Goal: Task Accomplishment & Management: Complete application form

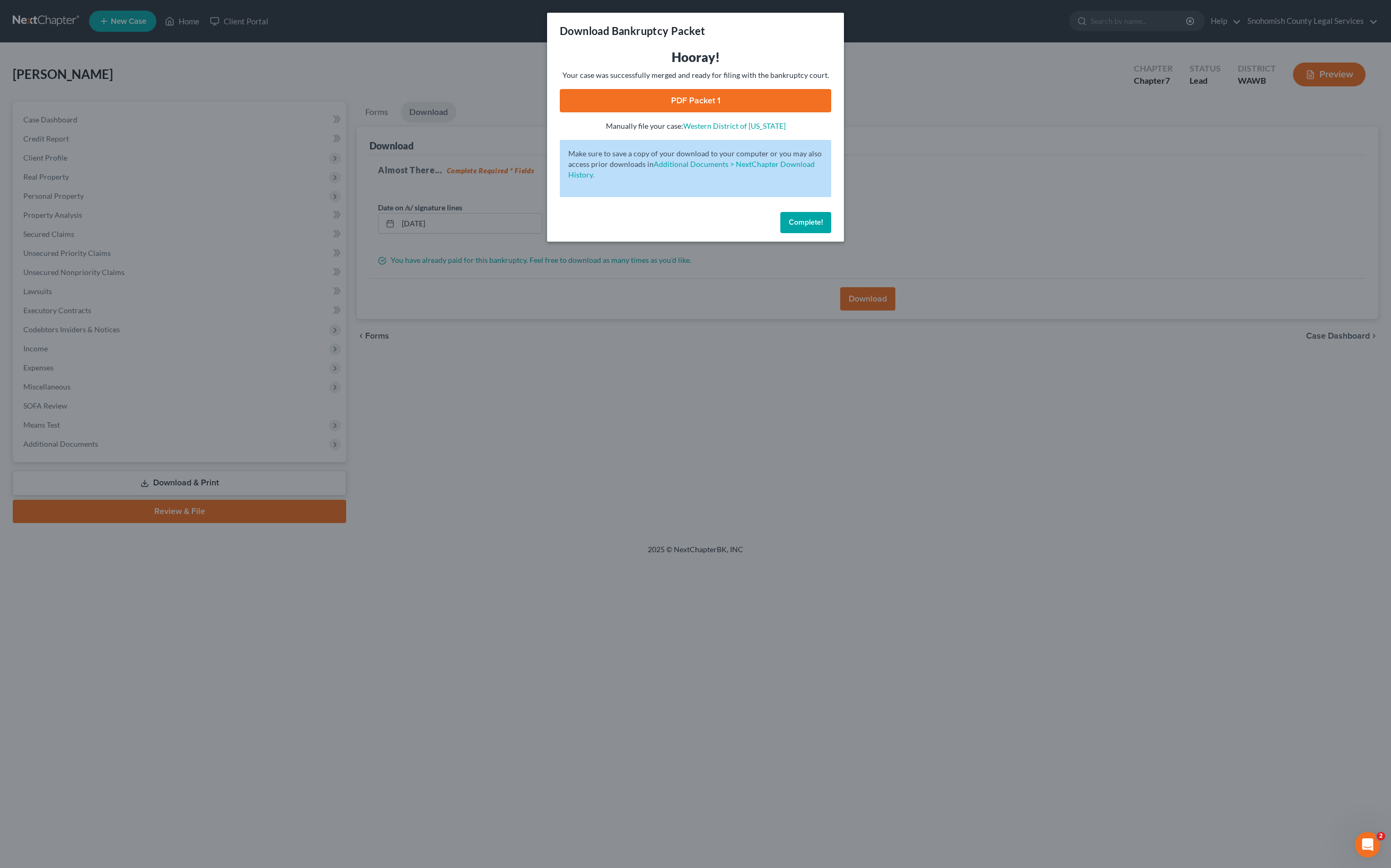
click at [823, 227] on span "Complete!" at bounding box center [805, 222] width 34 height 9
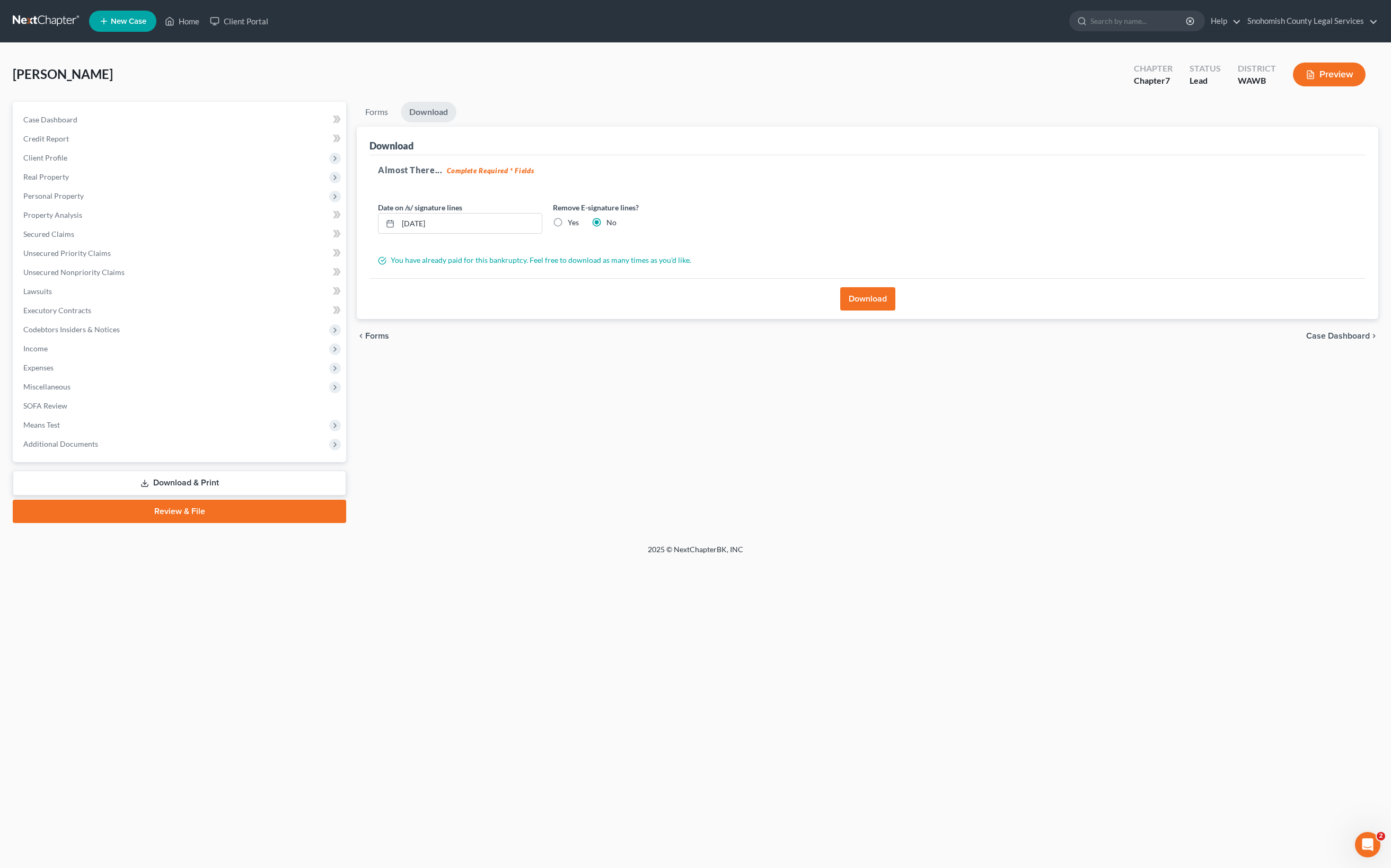
click at [389, 340] on span "Forms" at bounding box center [377, 335] width 24 height 8
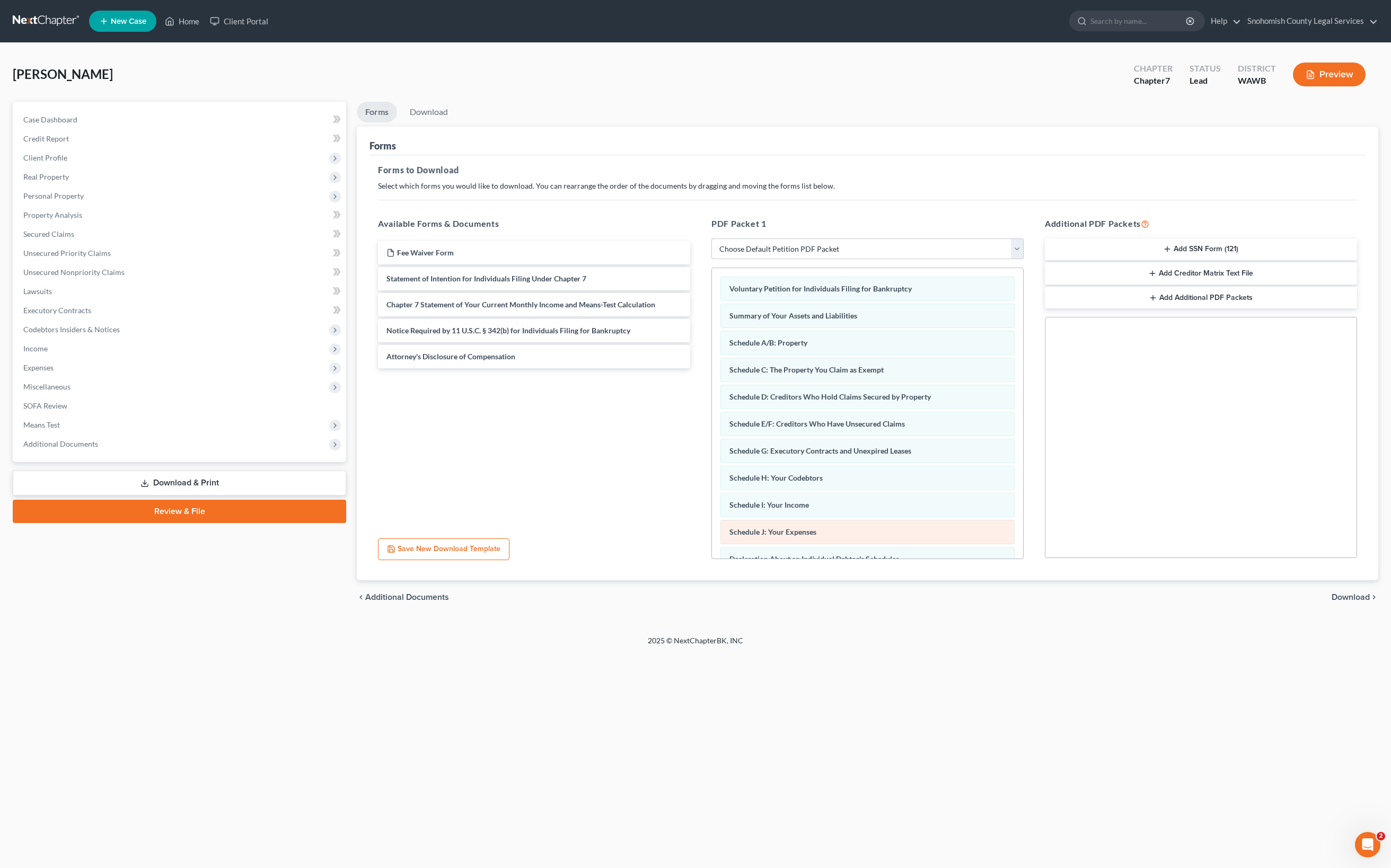
click at [935, 520] on div "Schedule J: Your Expenses" at bounding box center [868, 532] width 294 height 25
click at [385, 602] on span "Additional Documents" at bounding box center [407, 597] width 84 height 8
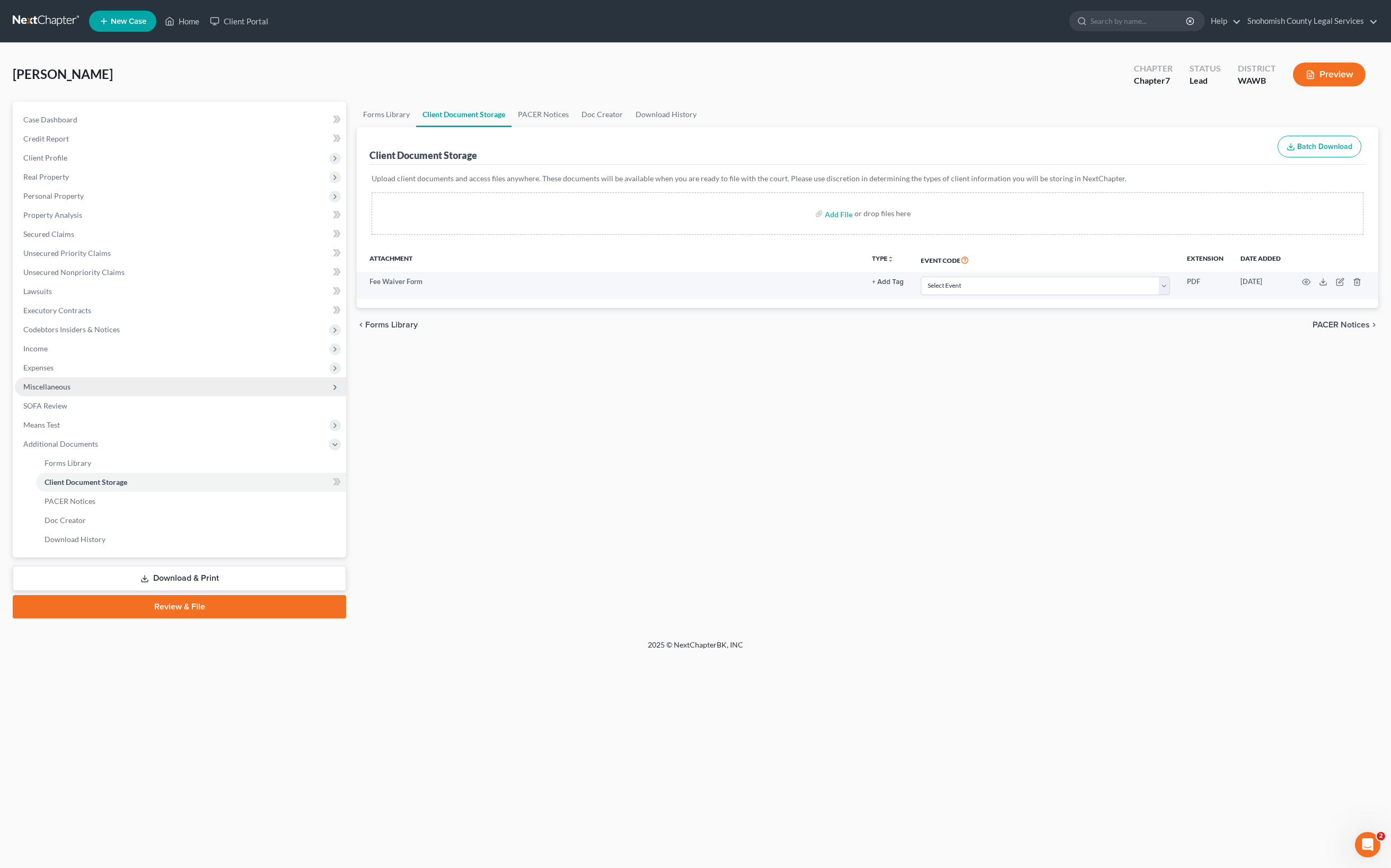
scroll to position [272, 1]
click at [230, 591] on link "Download & Print" at bounding box center [179, 578] width 333 height 25
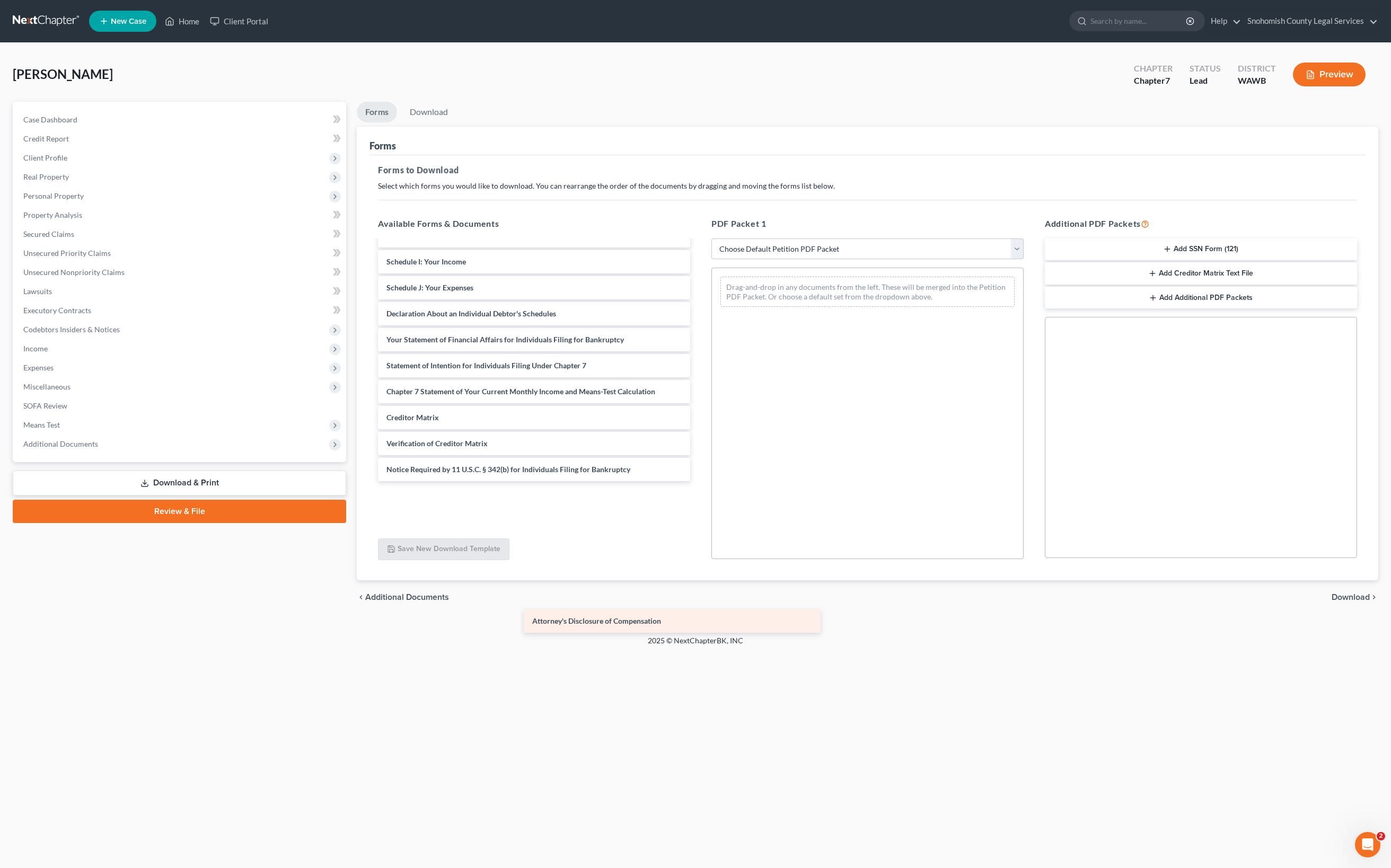
scroll to position [775, 0]
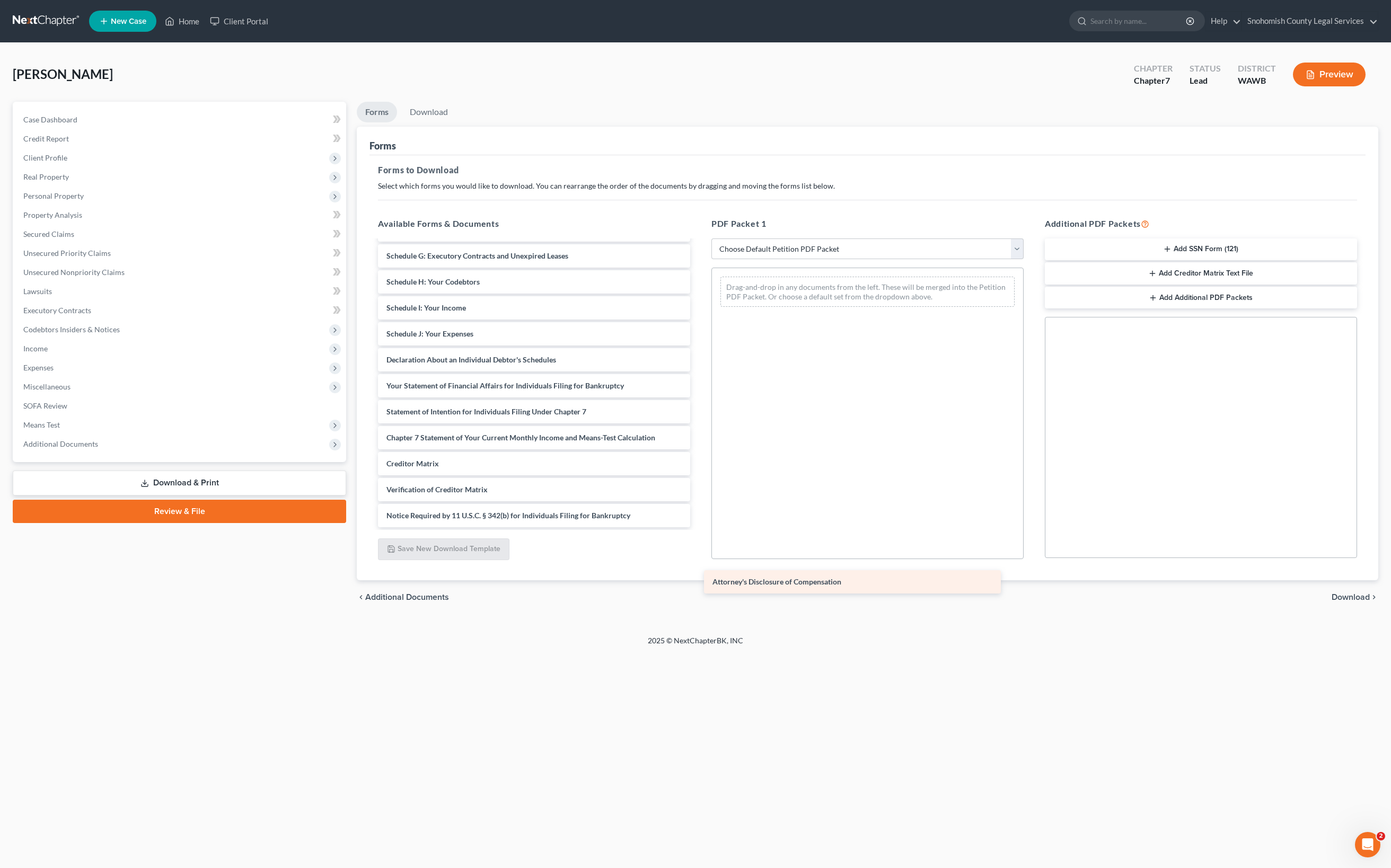
drag, startPoint x: 565, startPoint y: 656, endPoint x: 870, endPoint y: 589, distance: 312.3
click at [699, 527] on div "Attorney's Disclosure of Compensation Fee Waiver Form Voluntary Petition for In…" at bounding box center [534, 295] width 329 height 465
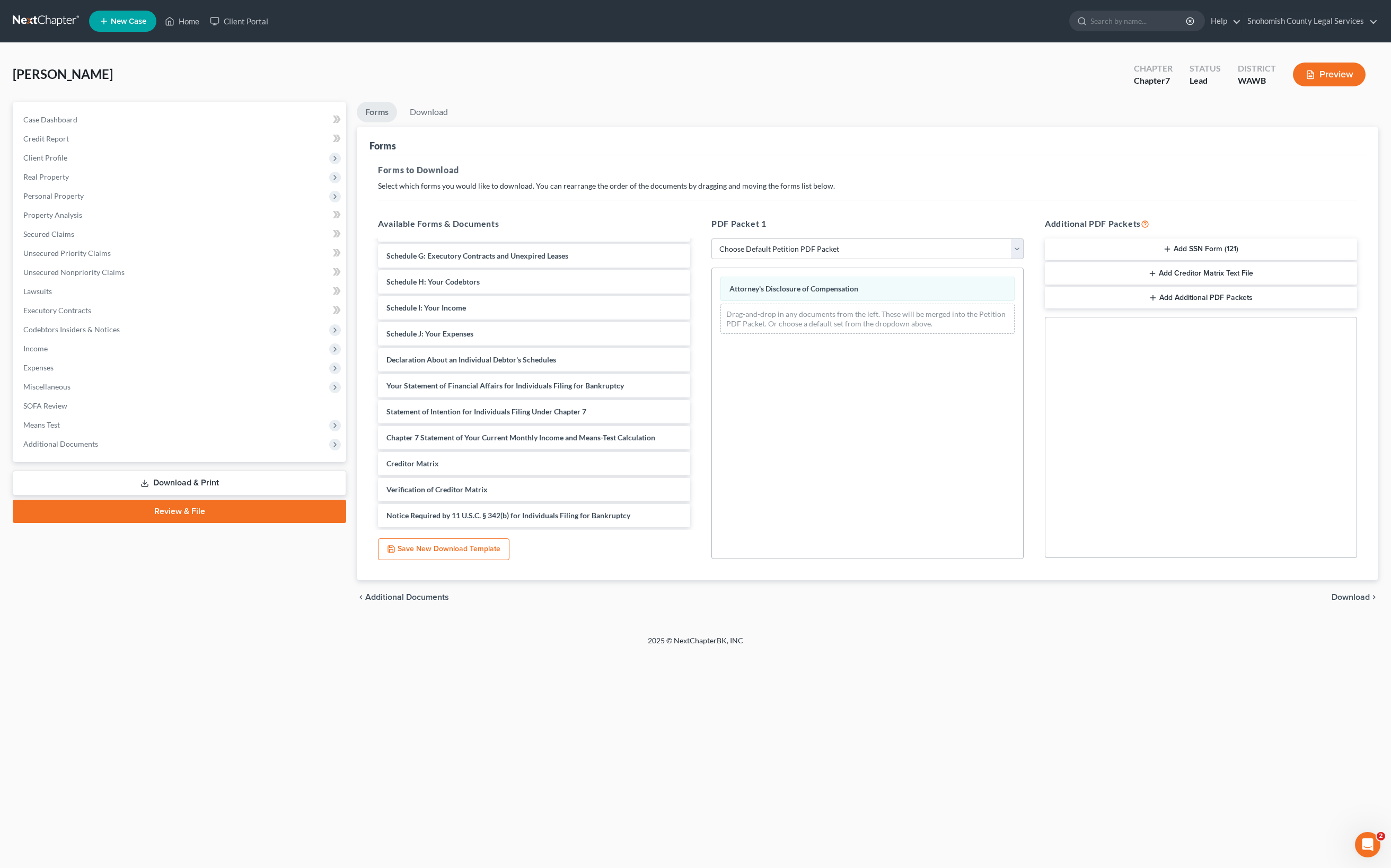
scroll to position [130, 0]
click at [1331, 602] on span "Download" at bounding box center [1350, 597] width 38 height 8
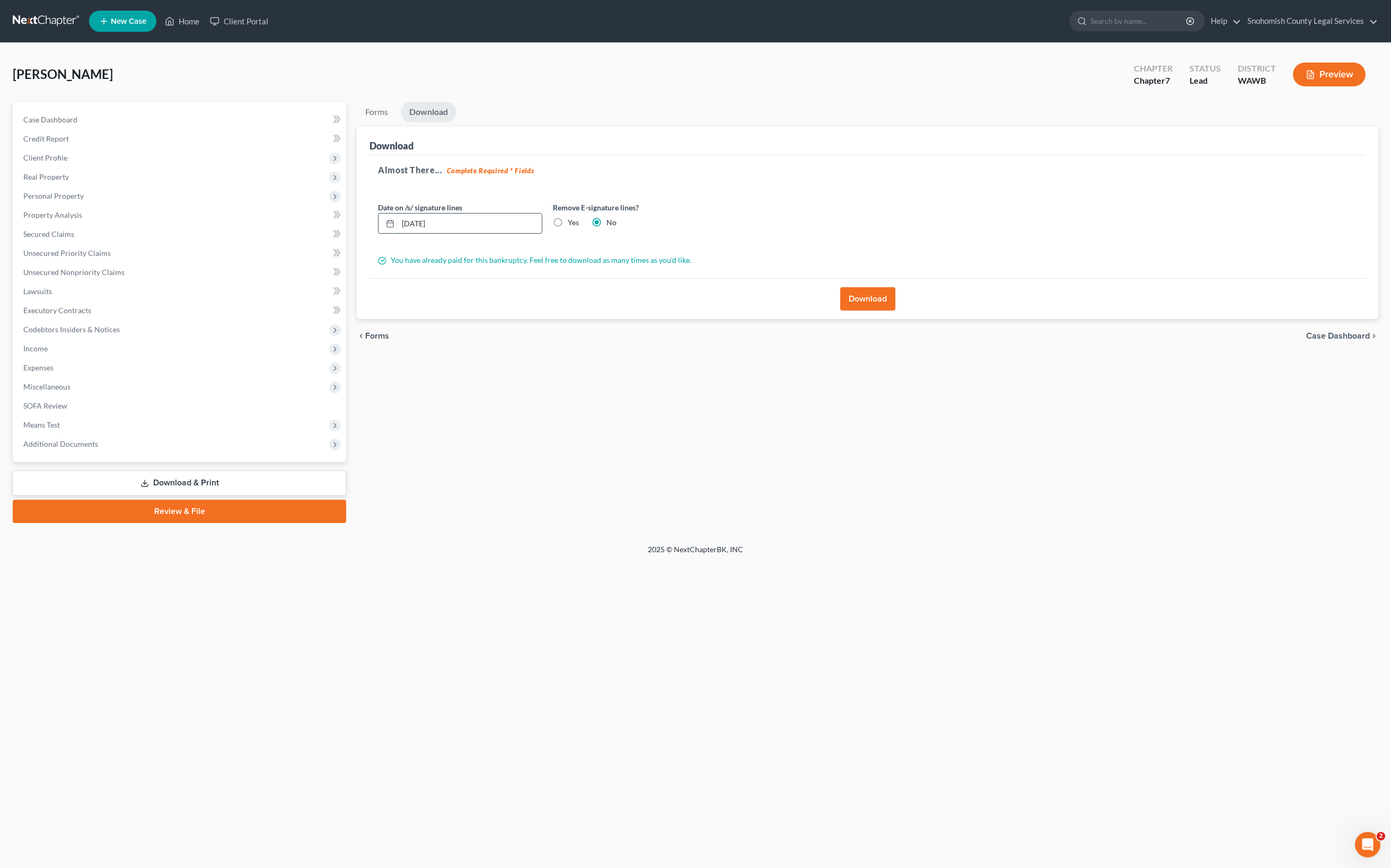
click at [475, 233] on input "[DATE]" at bounding box center [470, 223] width 144 height 20
click at [477, 233] on input "[DATE]" at bounding box center [470, 223] width 144 height 20
type input "[DATE]"
click at [873, 310] on button "Download" at bounding box center [868, 299] width 55 height 23
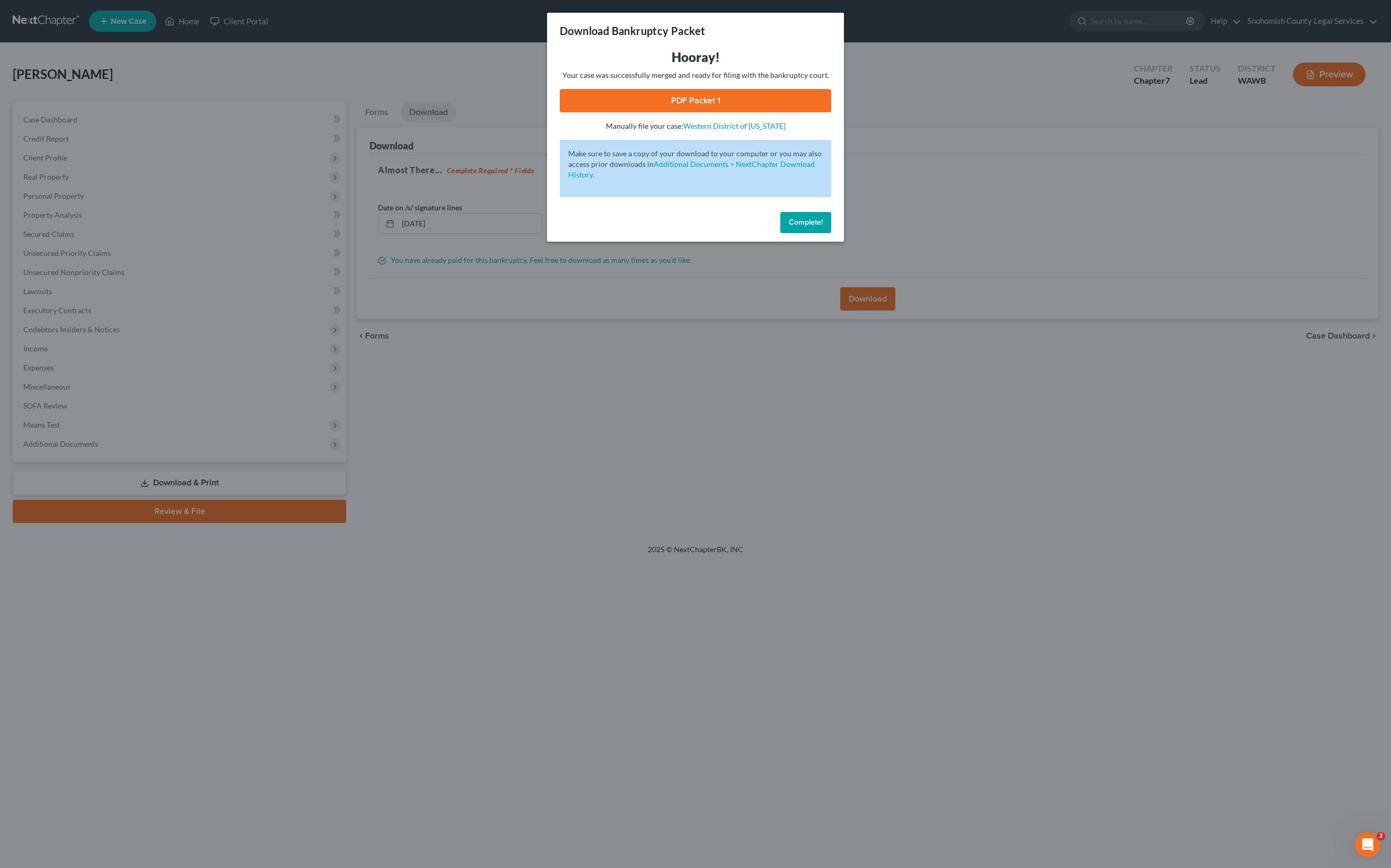
click at [801, 113] on link "PDF Packet 1" at bounding box center [695, 101] width 271 height 23
click at [823, 227] on span "Complete!" at bounding box center [805, 222] width 34 height 9
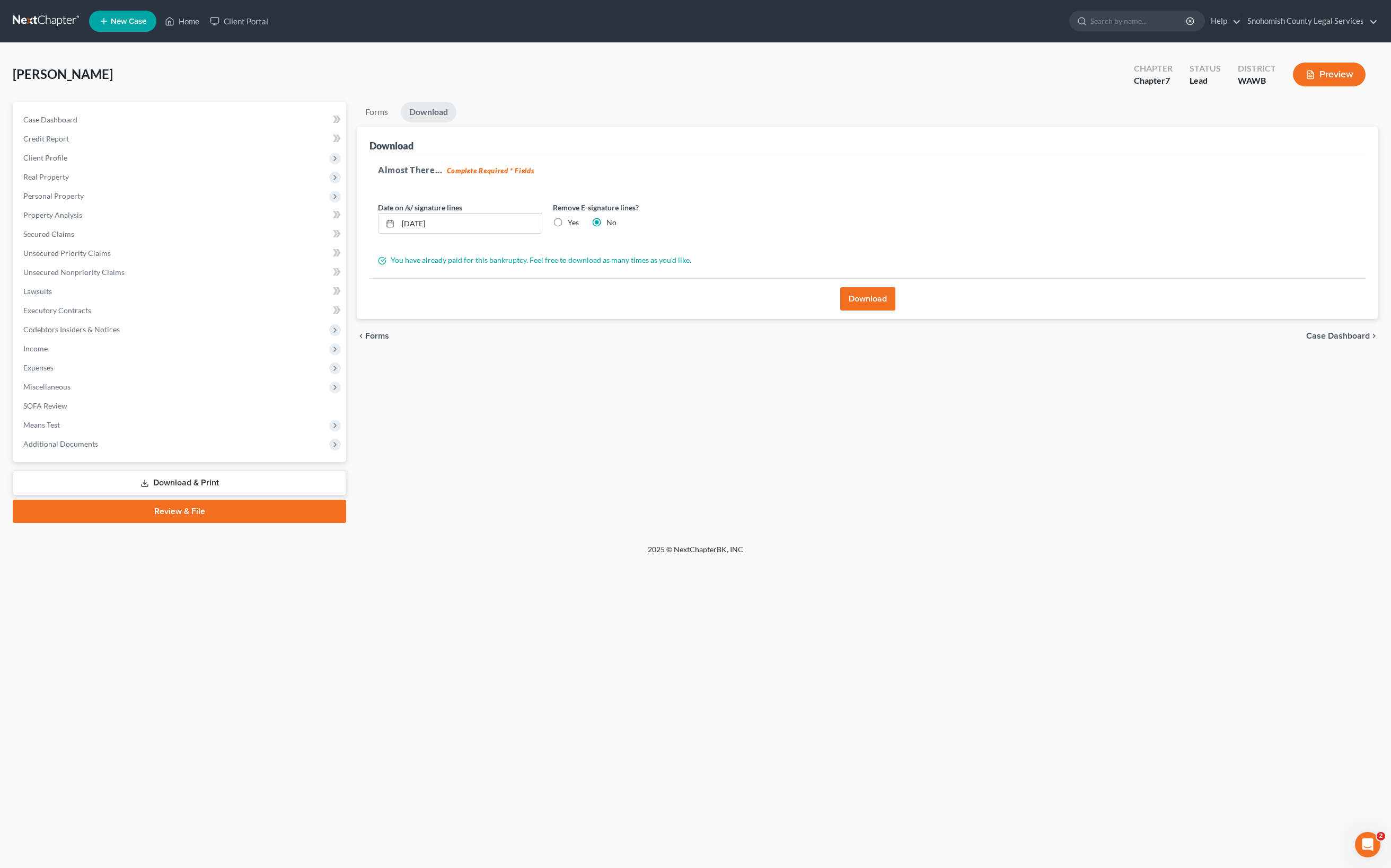
scroll to position [0, 0]
click at [77, 124] on span "Case Dashboard" at bounding box center [50, 119] width 54 height 9
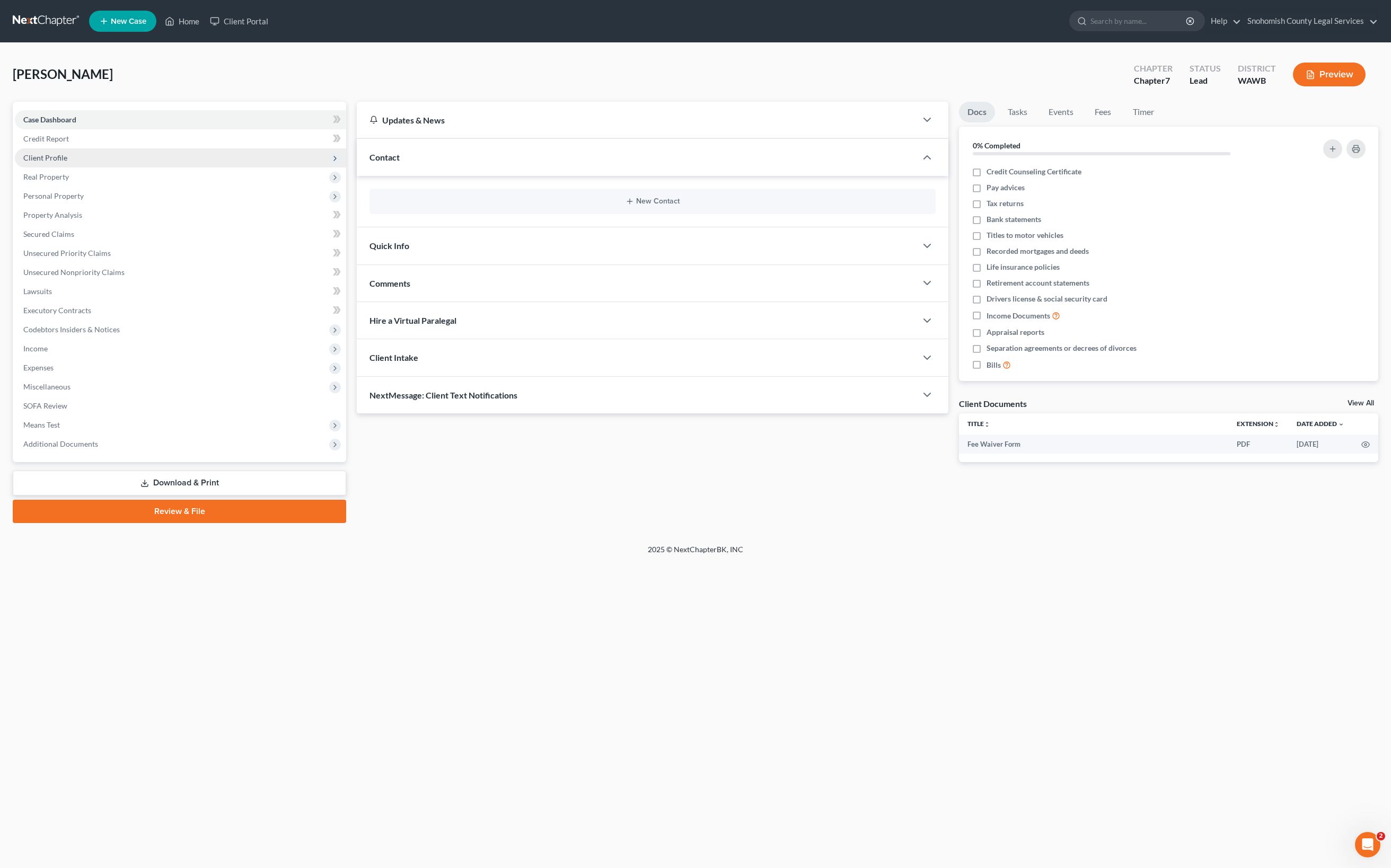
click at [67, 162] on span "Client Profile" at bounding box center [45, 158] width 44 height 9
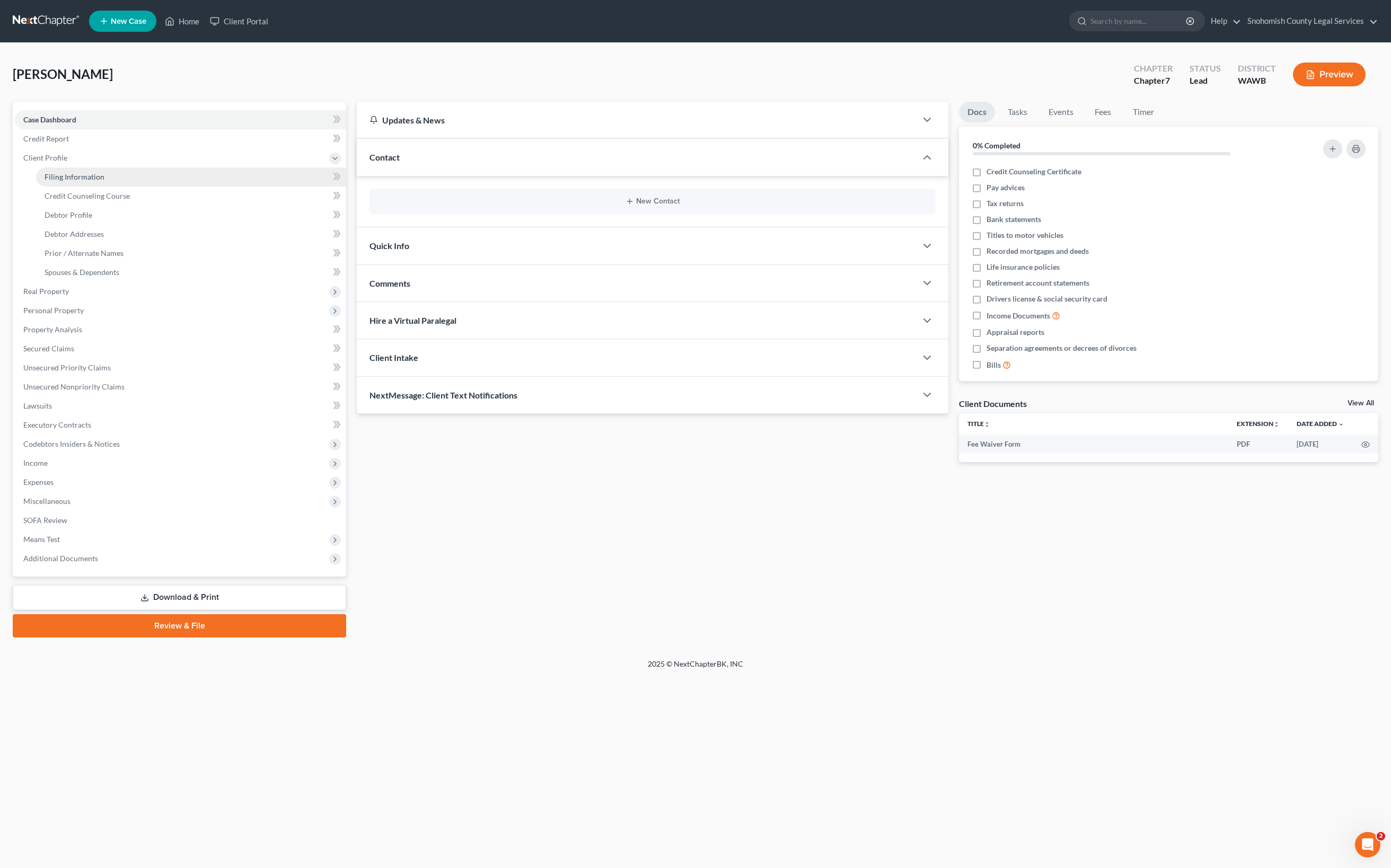
click at [104, 181] on span "Filing Information" at bounding box center [74, 177] width 60 height 9
select select "1"
select select "0"
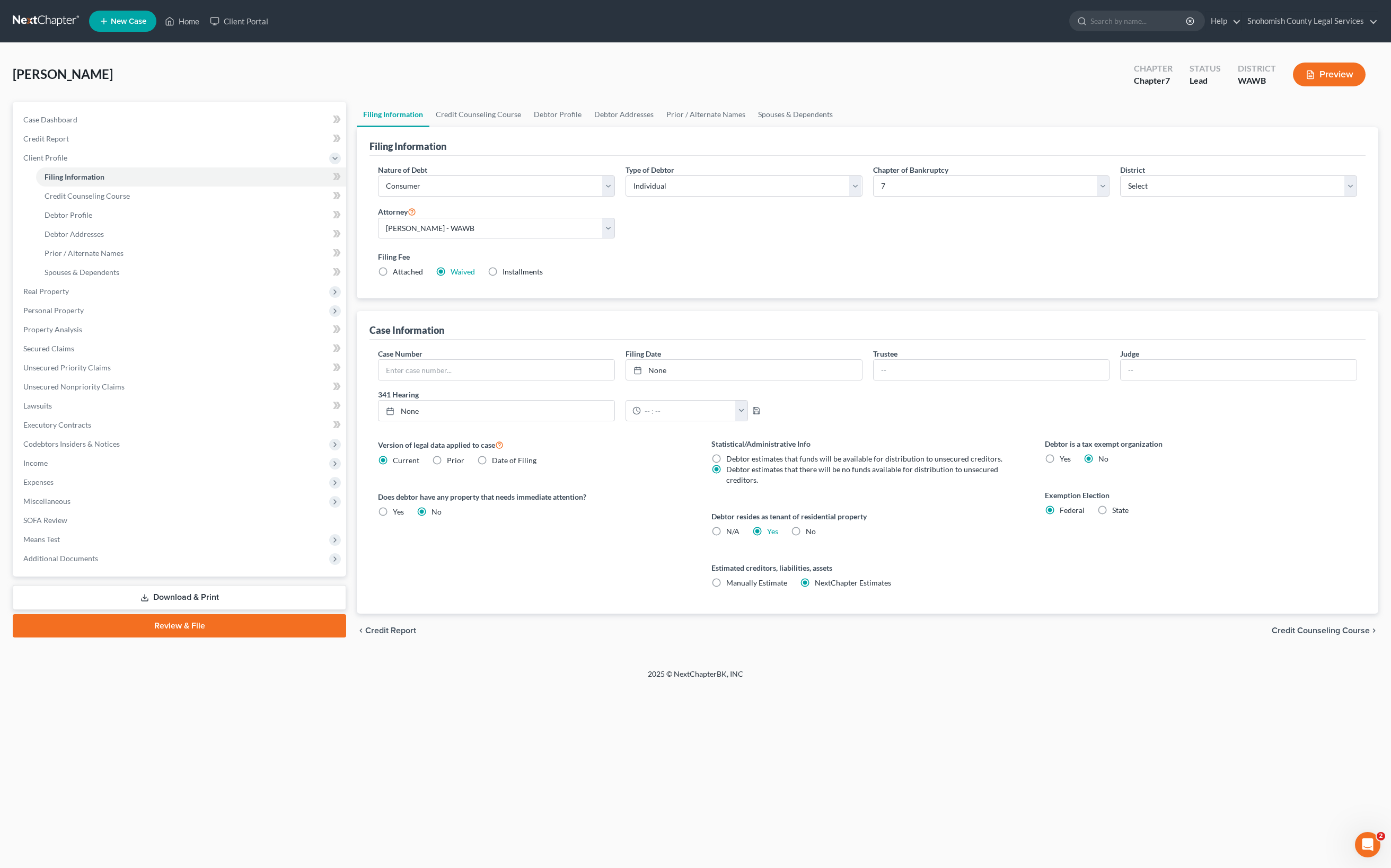
scroll to position [208, 0]
click at [671, 380] on link "None" at bounding box center [743, 370] width 236 height 20
click at [547, 380] on input "text" at bounding box center [496, 370] width 236 height 20
paste input "25-12275"
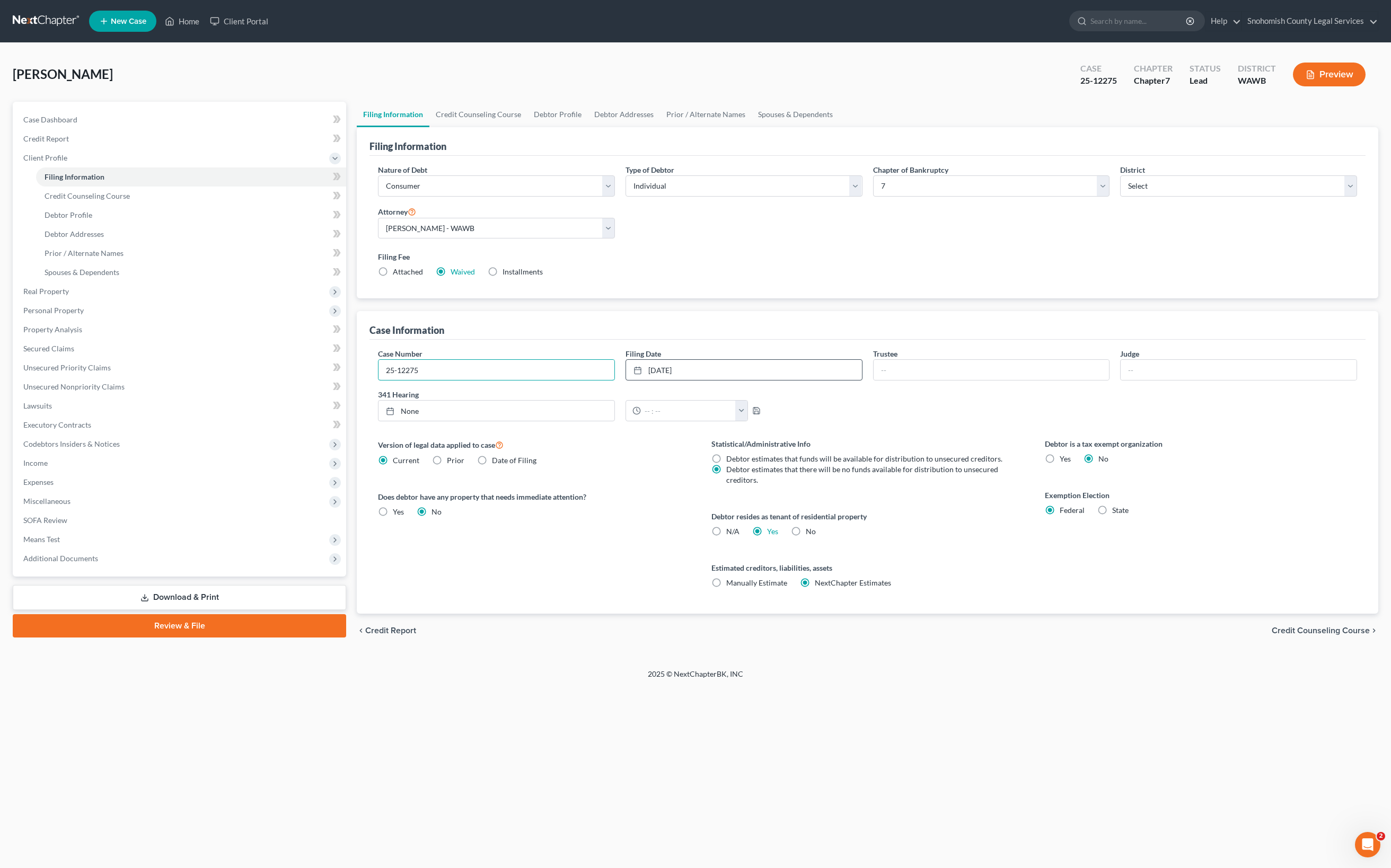
type input "25-12275"
click at [1272, 635] on span "Credit Counseling Course" at bounding box center [1321, 630] width 98 height 8
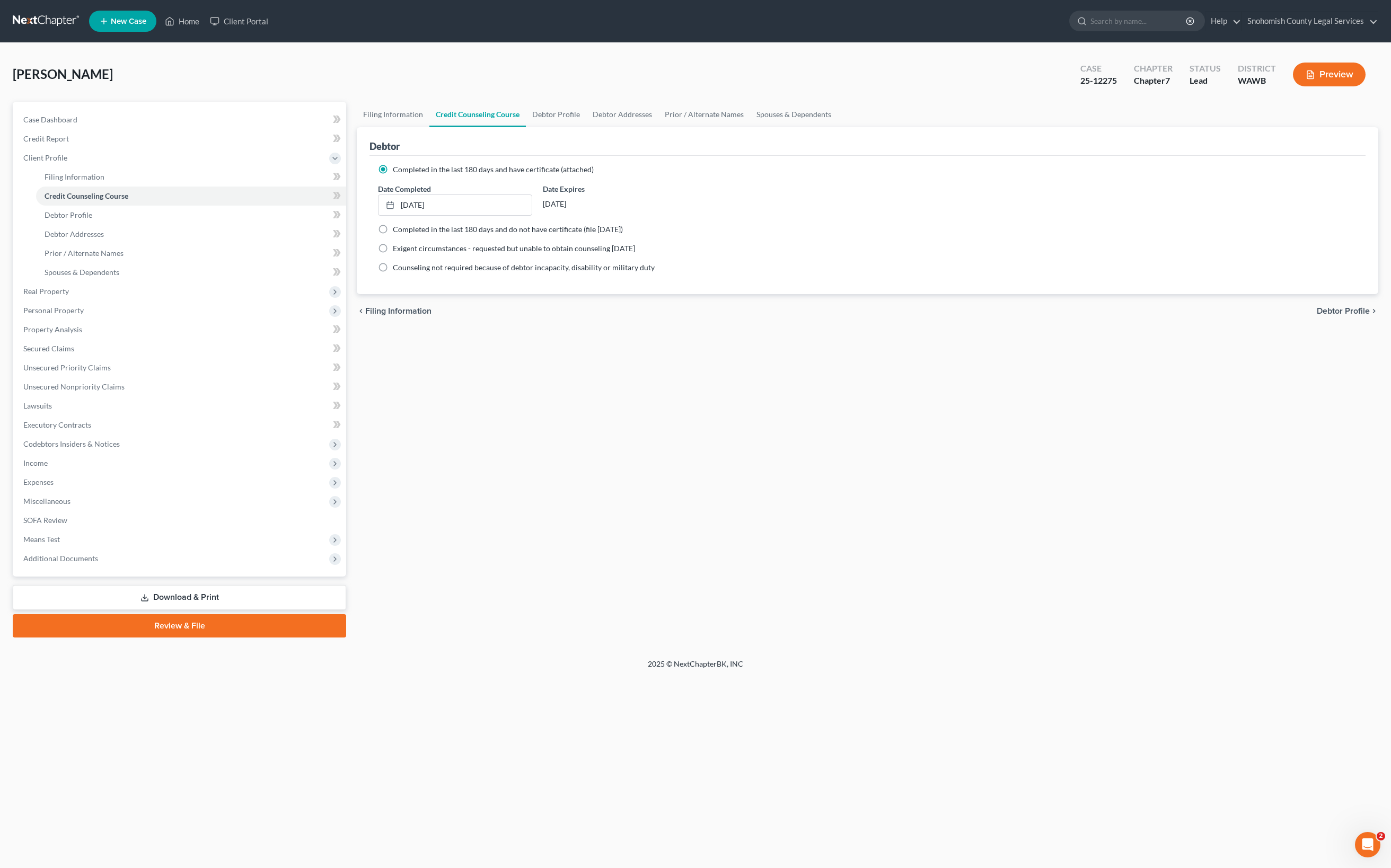
click at [1317, 315] on span "Debtor Profile" at bounding box center [1343, 311] width 53 height 8
select select "0"
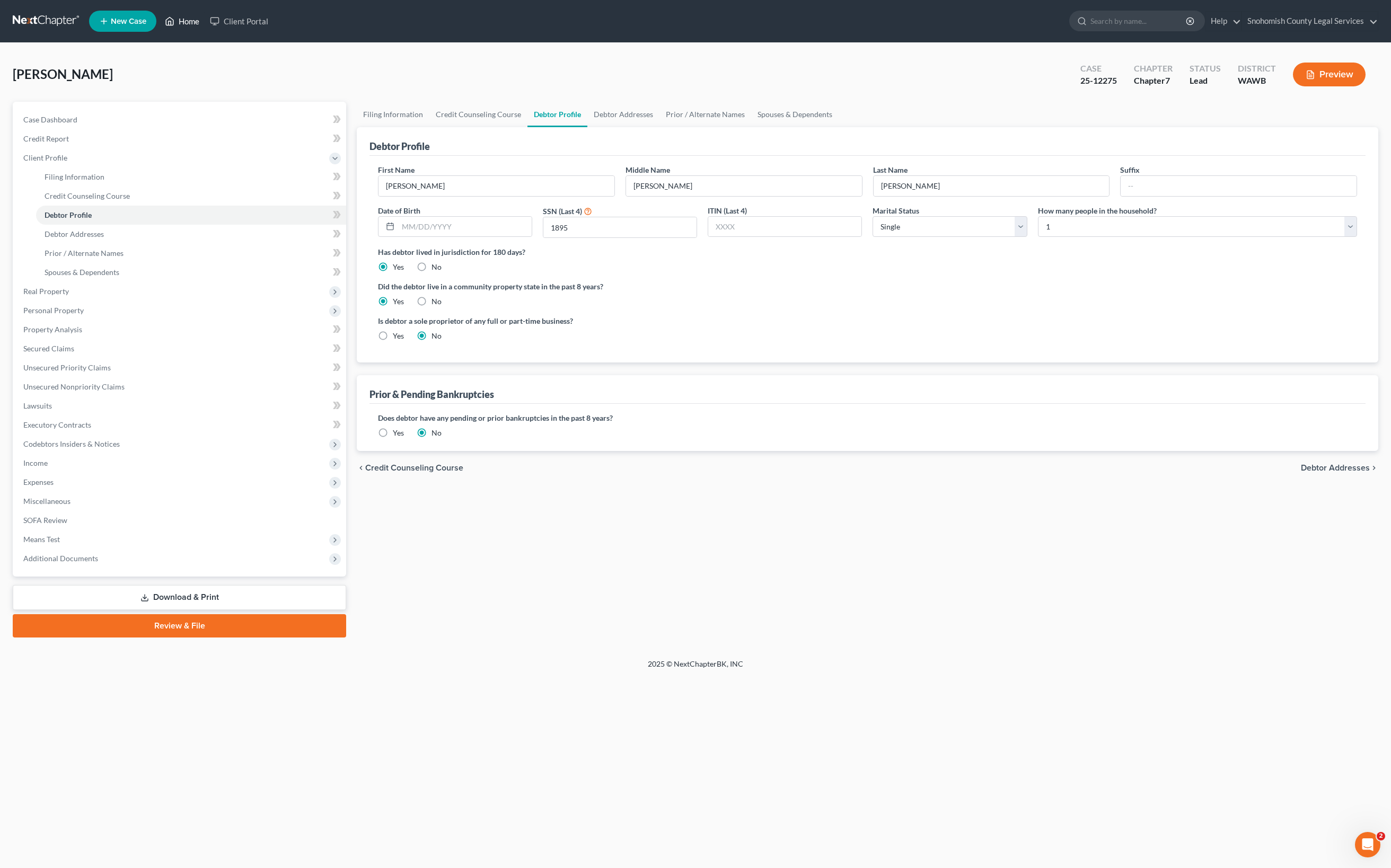
click at [205, 31] on link "Home" at bounding box center [182, 21] width 45 height 19
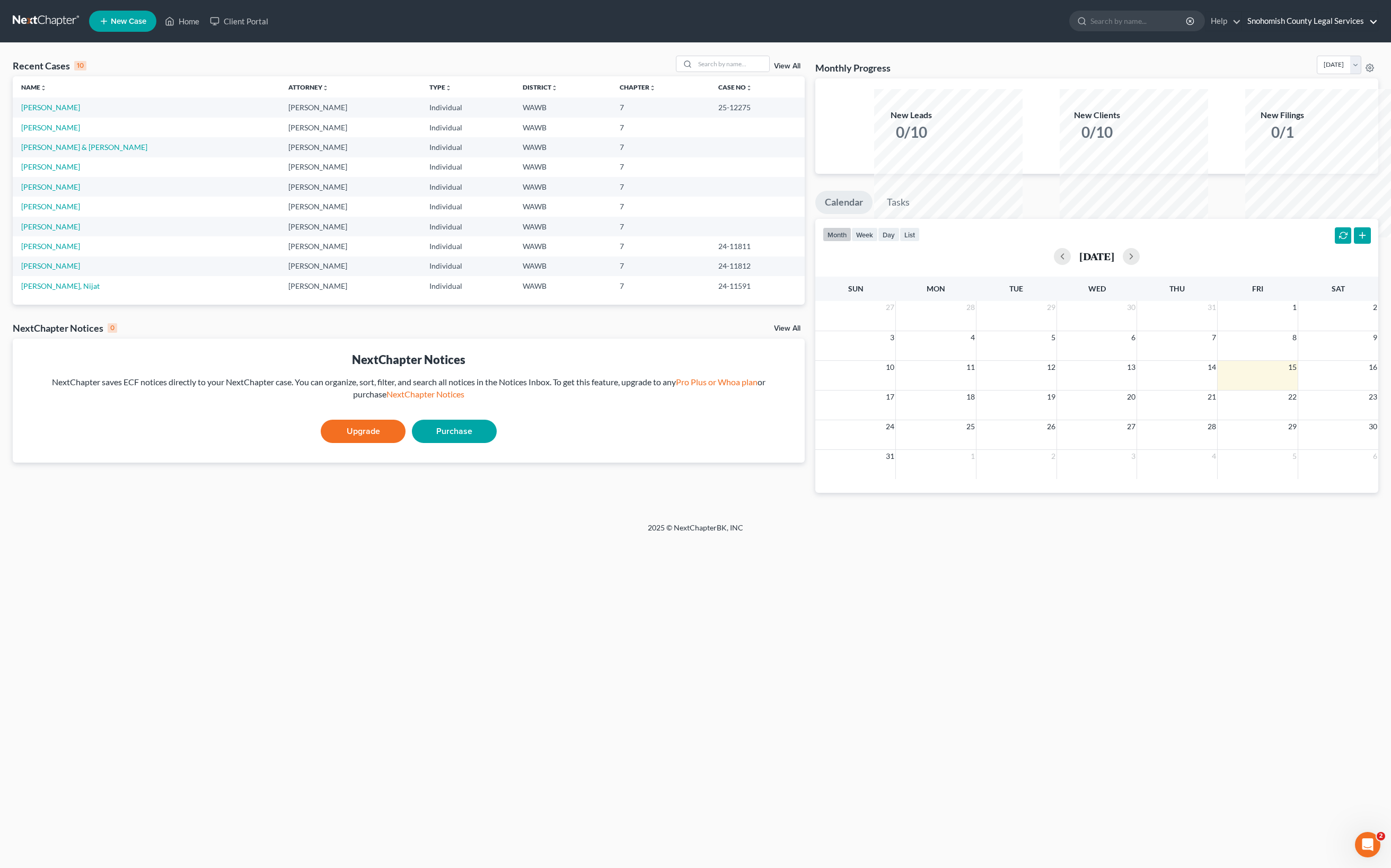
click at [1355, 31] on link "Snohomish County Legal Services" at bounding box center [1309, 21] width 135 height 19
click at [1233, 166] on link "Log out" at bounding box center [1305, 157] width 145 height 18
